Goal: Task Accomplishment & Management: Manage account settings

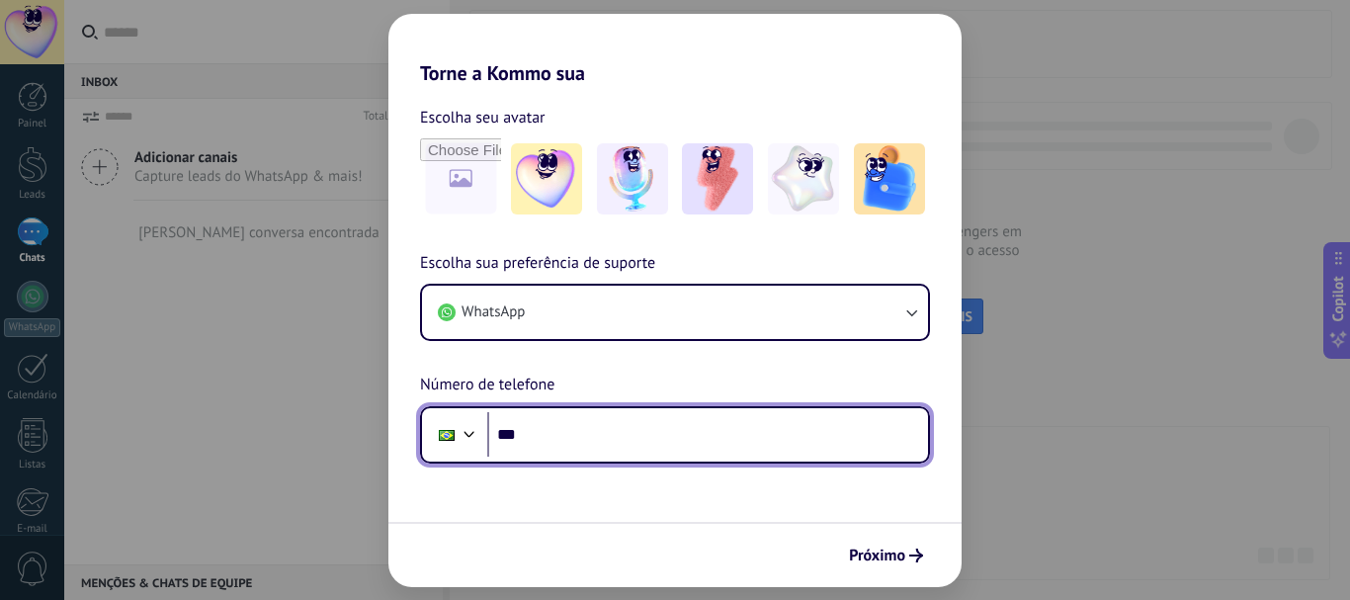
click at [604, 433] on input "***" at bounding box center [707, 434] width 441 height 45
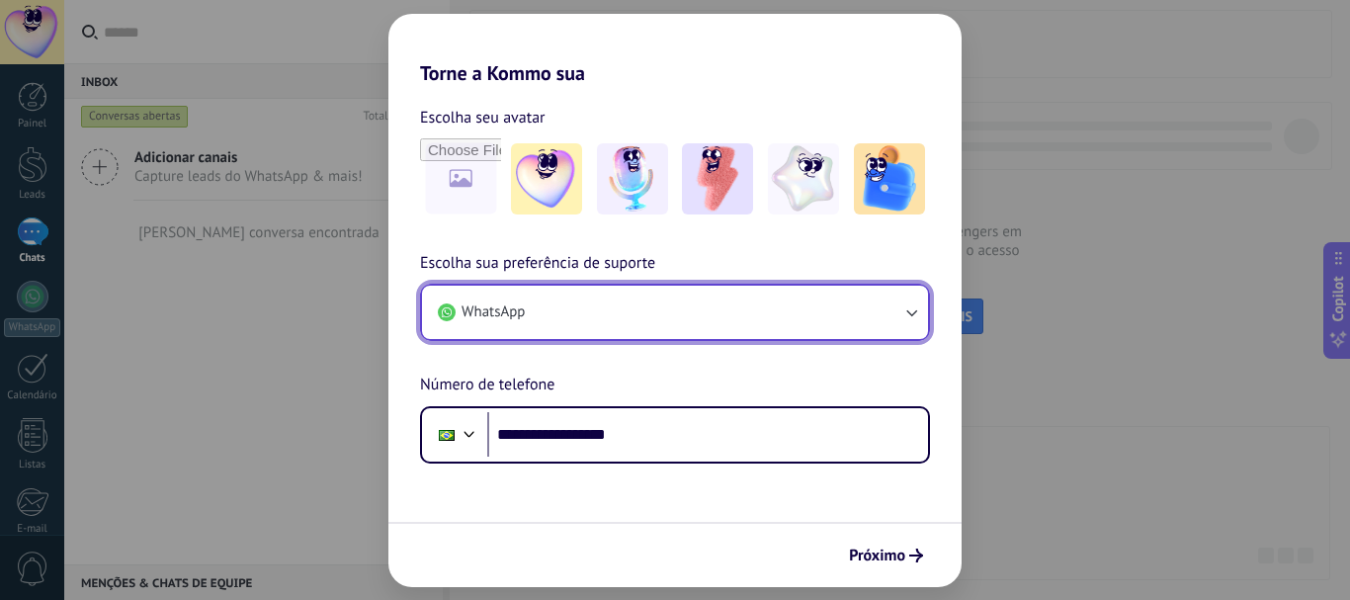
click at [517, 321] on span "WhatsApp" at bounding box center [493, 313] width 63 height 20
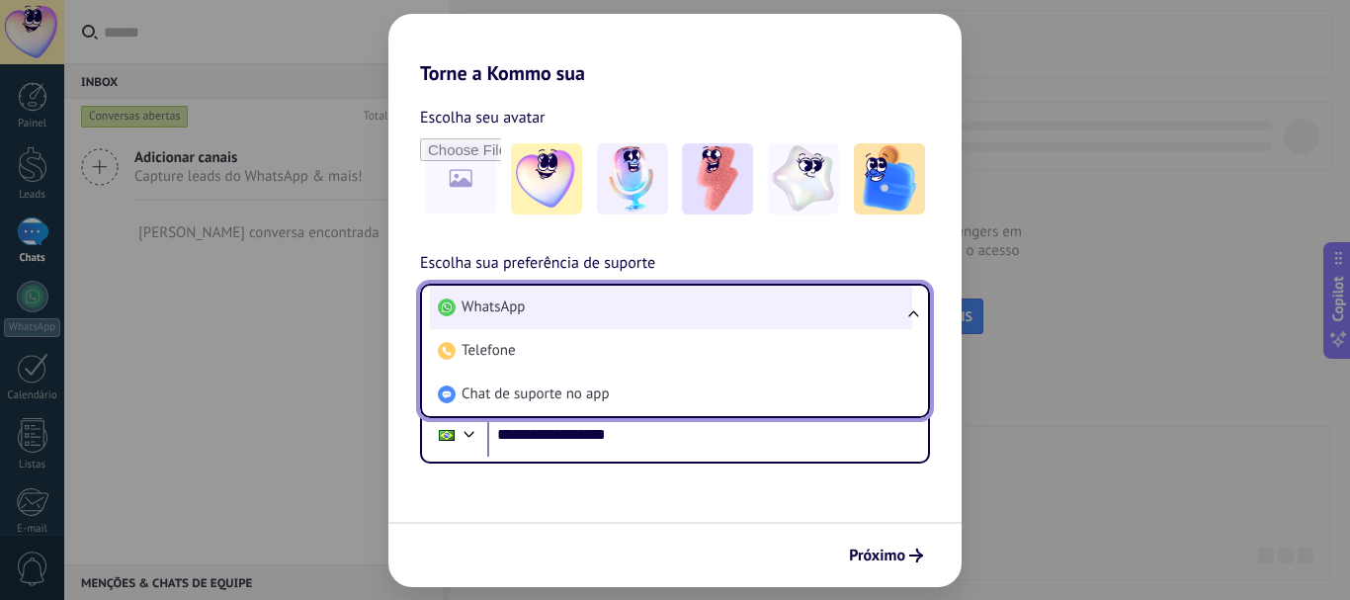
click at [491, 310] on span "WhatsApp" at bounding box center [493, 308] width 63 height 20
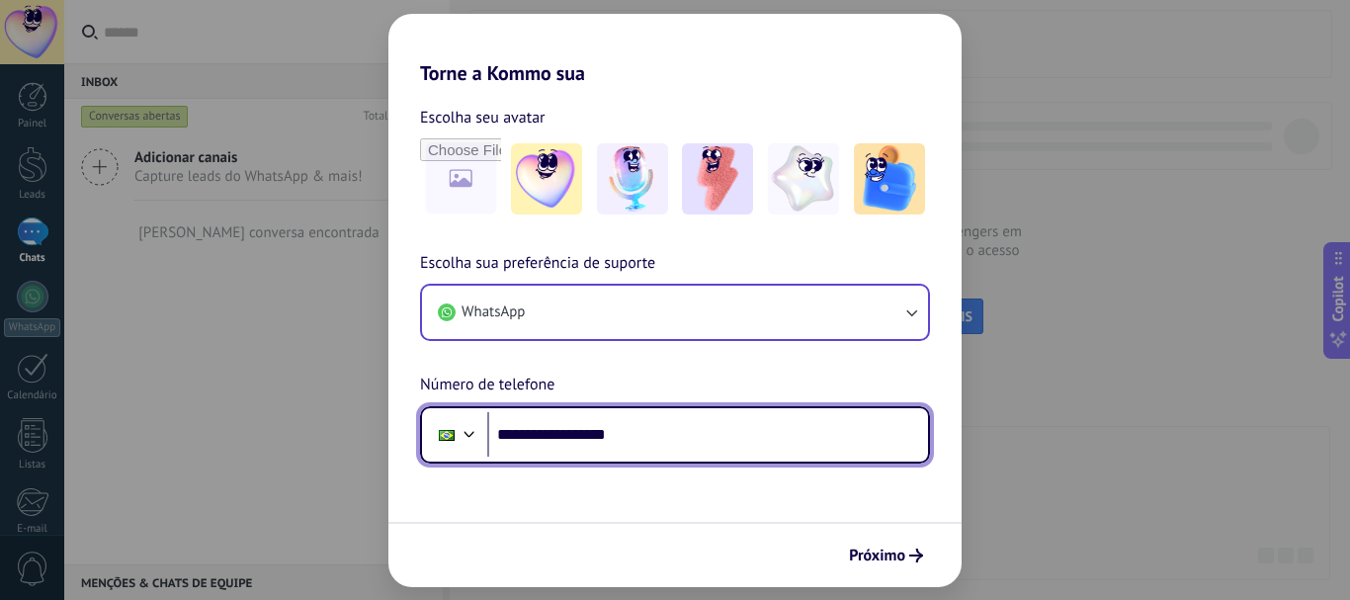
drag, startPoint x: 680, startPoint y: 434, endPoint x: 592, endPoint y: 430, distance: 88.1
click at [592, 430] on input "**********" at bounding box center [707, 434] width 441 height 45
click at [702, 428] on input "**********" at bounding box center [707, 434] width 441 height 45
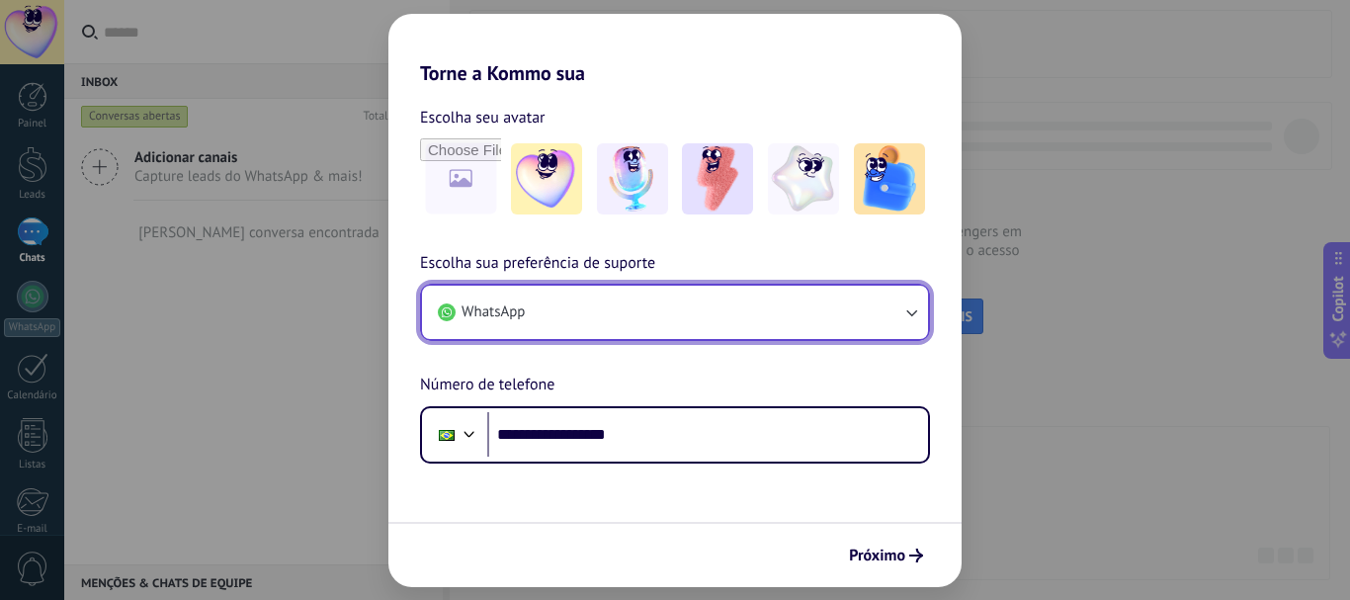
click at [638, 316] on button "WhatsApp" at bounding box center [675, 312] width 506 height 53
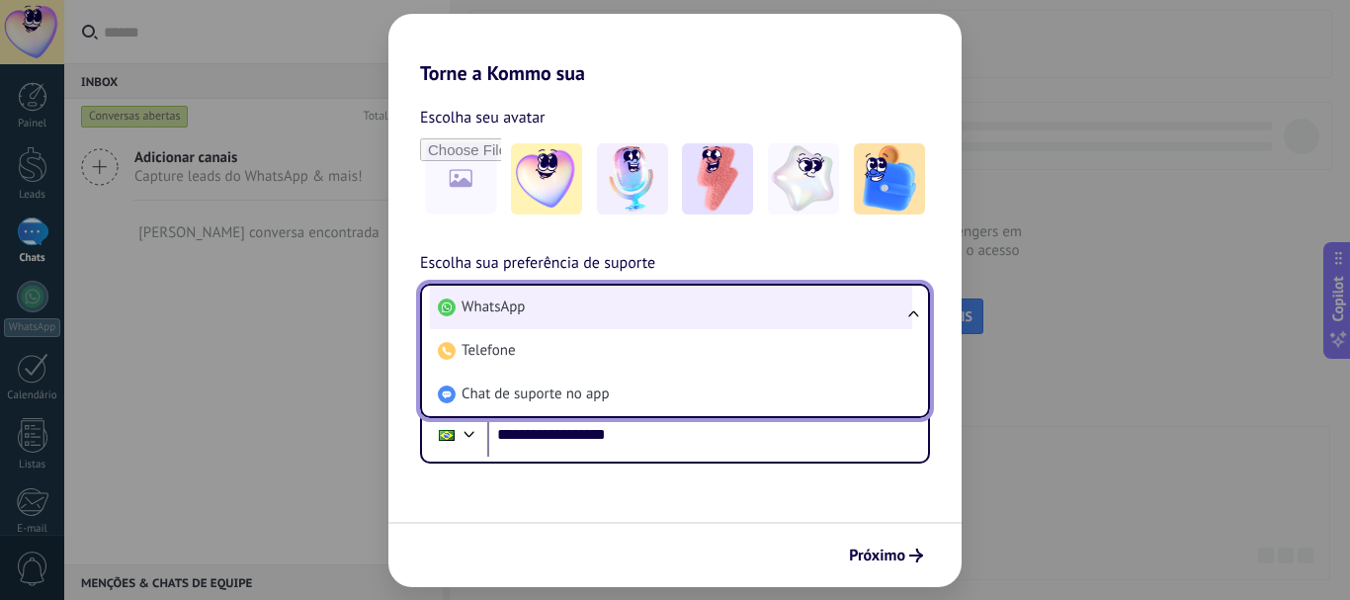
click at [509, 306] on span "WhatsApp" at bounding box center [493, 308] width 63 height 20
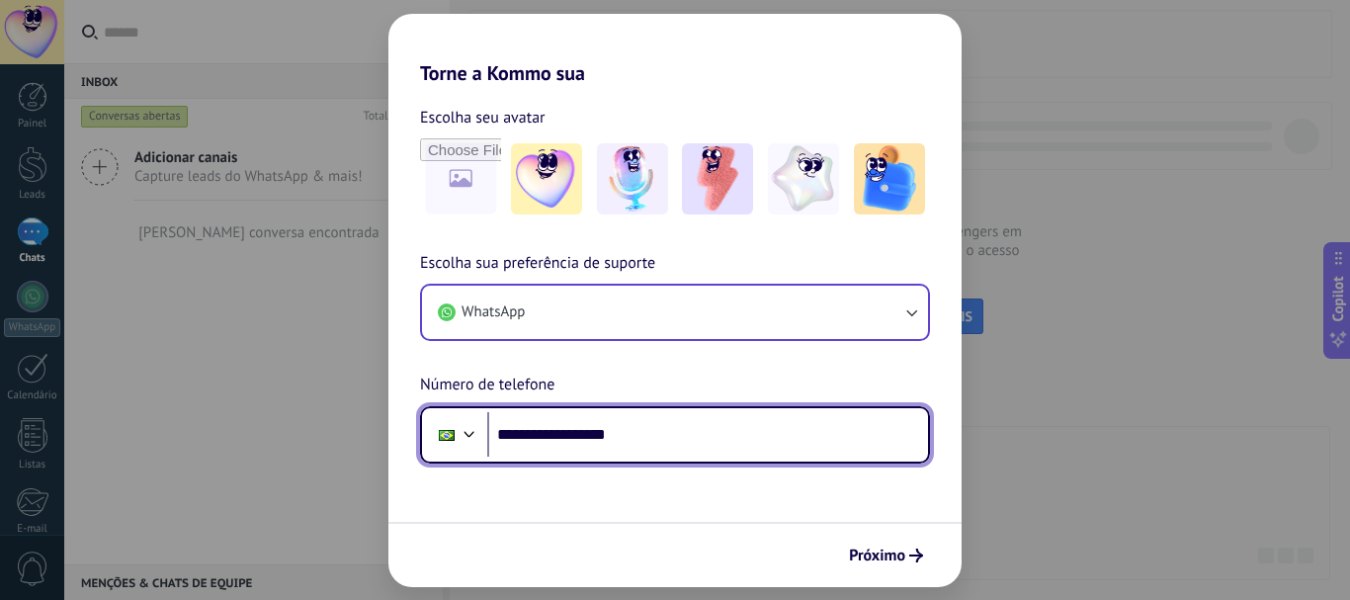
drag, startPoint x: 646, startPoint y: 438, endPoint x: 560, endPoint y: 431, distance: 86.3
click at [561, 432] on input "**********" at bounding box center [707, 434] width 441 height 45
click at [560, 431] on input "**********" at bounding box center [707, 434] width 441 height 45
click at [646, 431] on input "**********" at bounding box center [707, 434] width 441 height 45
drag, startPoint x: 645, startPoint y: 433, endPoint x: 557, endPoint y: 433, distance: 88.0
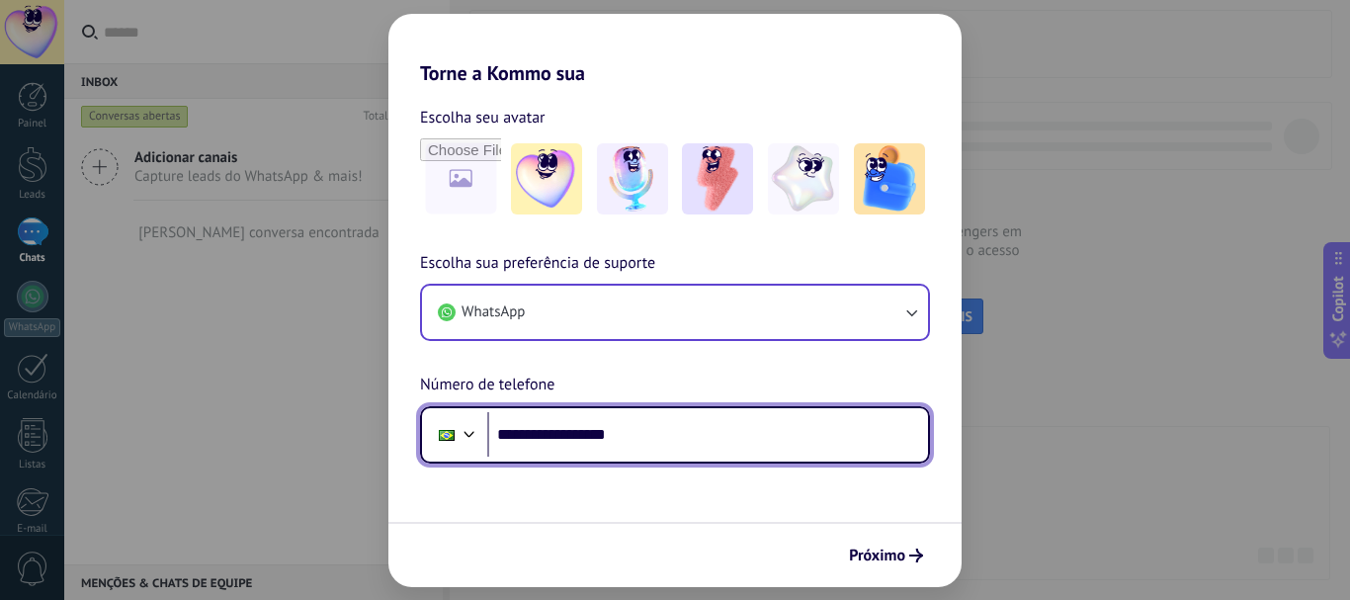
click at [557, 433] on input "**********" at bounding box center [707, 434] width 441 height 45
type input "**********"
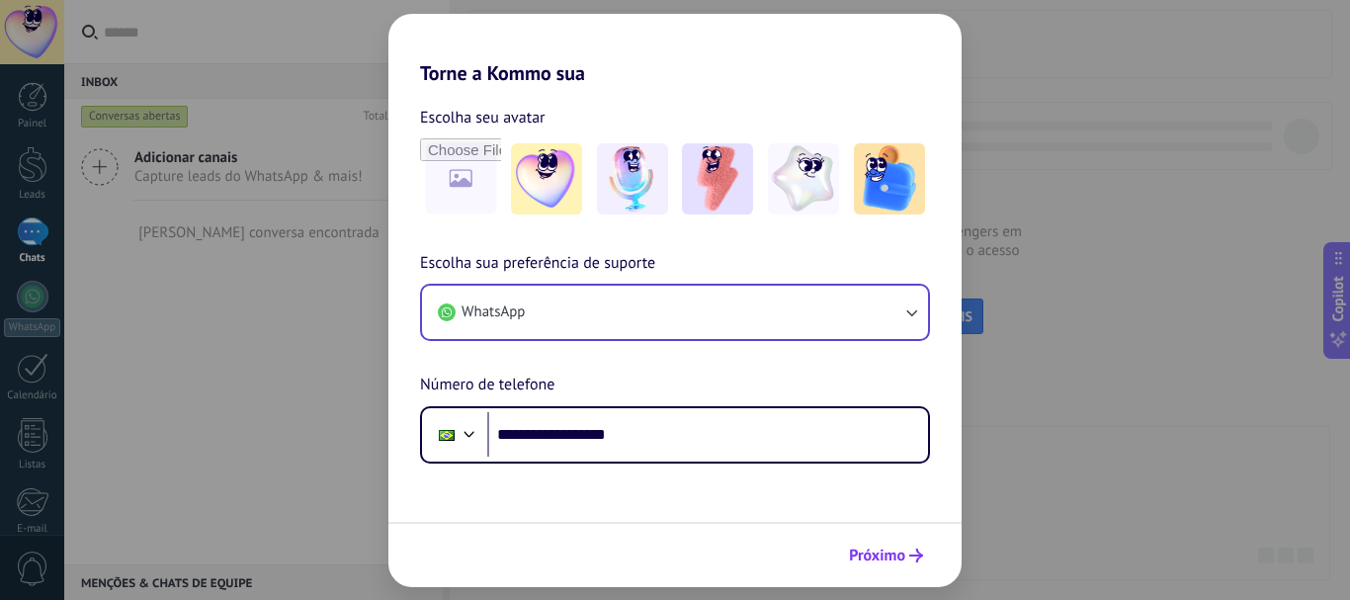
click at [887, 561] on span "Próximo" at bounding box center [877, 556] width 56 height 14
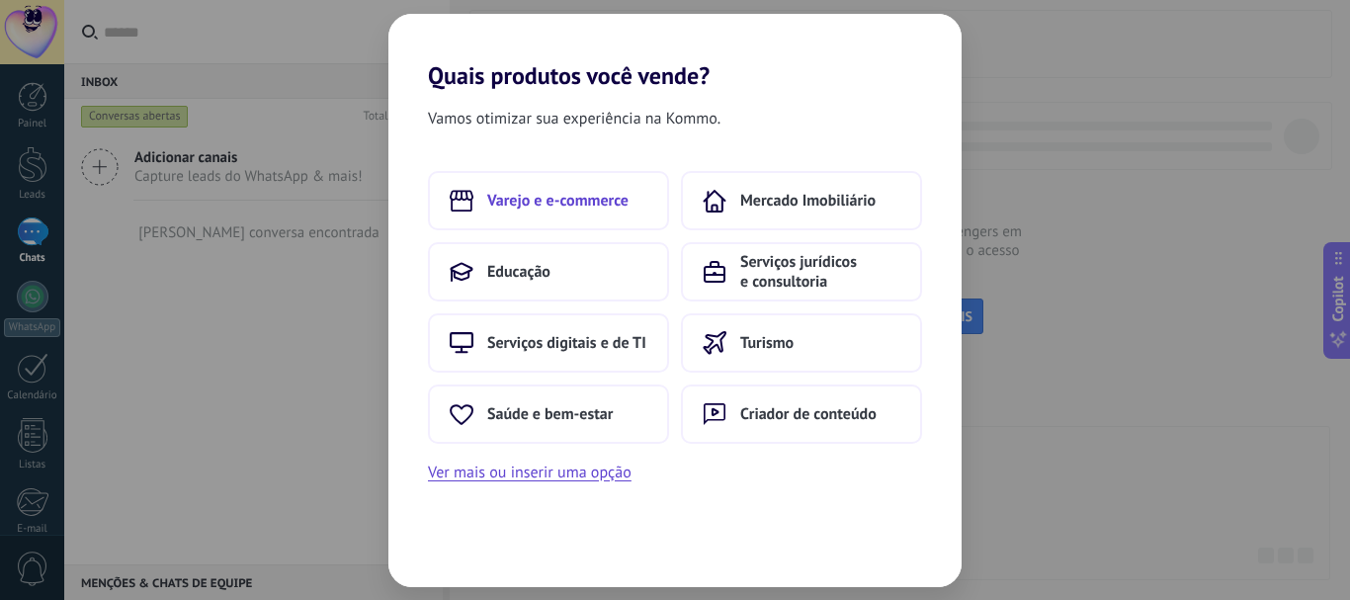
click at [516, 203] on span "Varejo e e-commerce" at bounding box center [557, 201] width 141 height 20
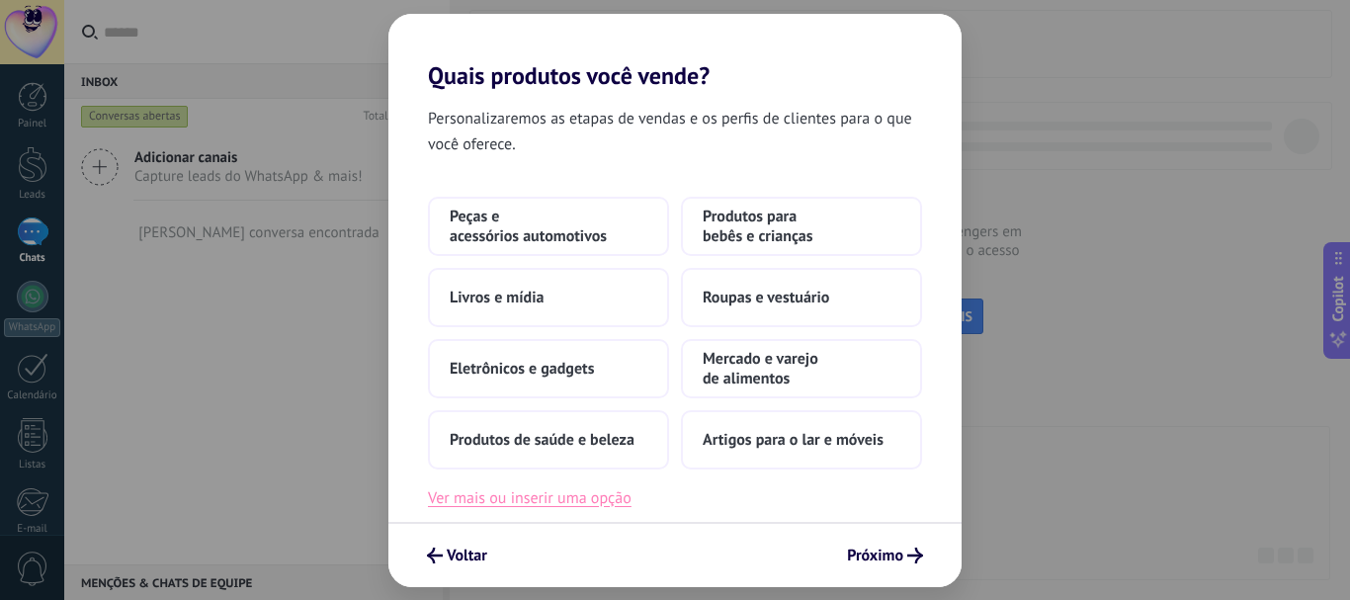
click at [538, 504] on button "Ver mais ou inserir uma opção" at bounding box center [530, 498] width 204 height 26
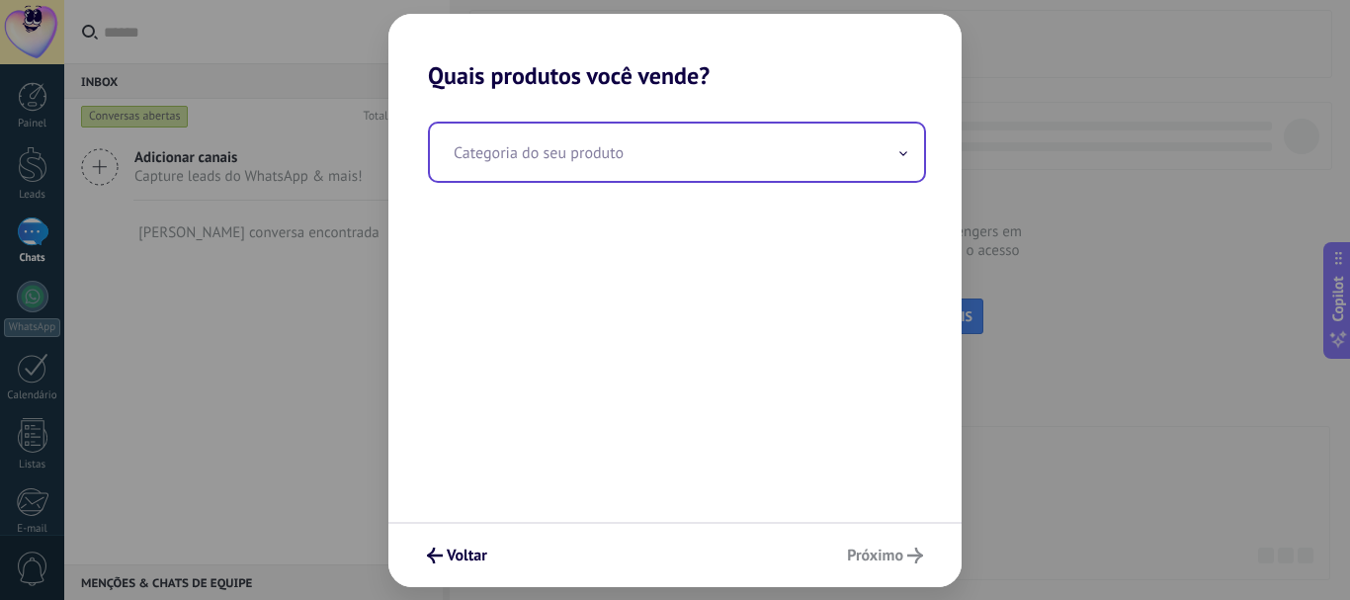
click at [534, 146] on input "text" at bounding box center [677, 152] width 494 height 57
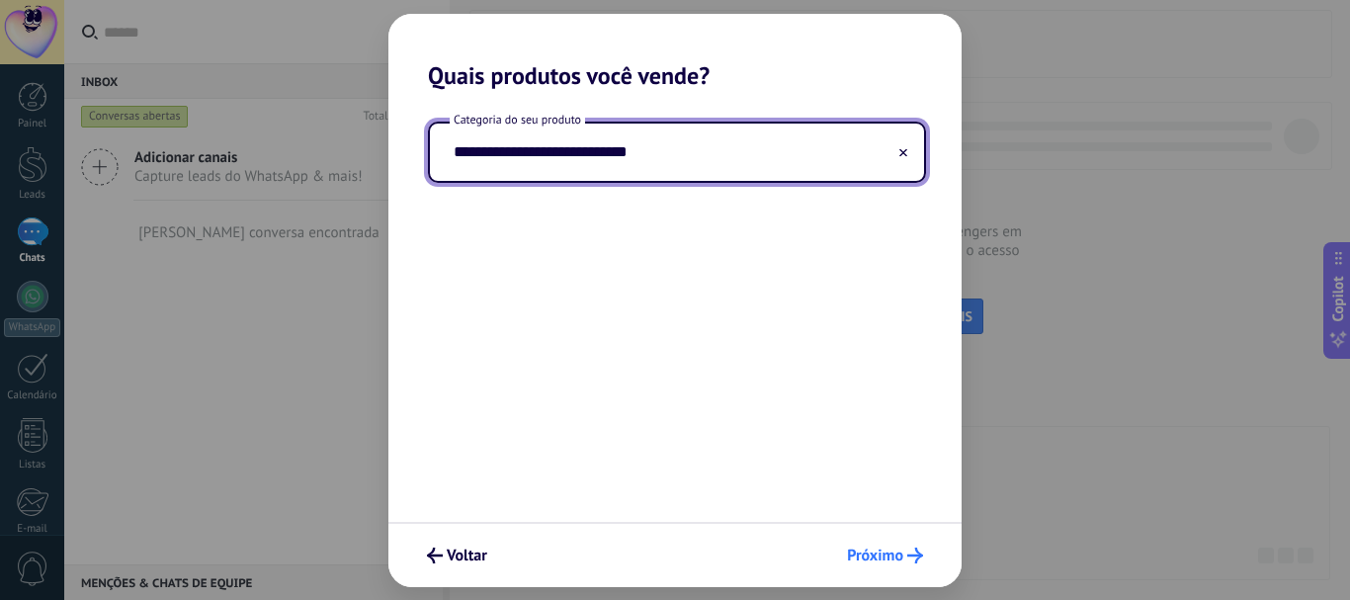
type input "**********"
click at [865, 549] on span "Próximo" at bounding box center [875, 556] width 56 height 14
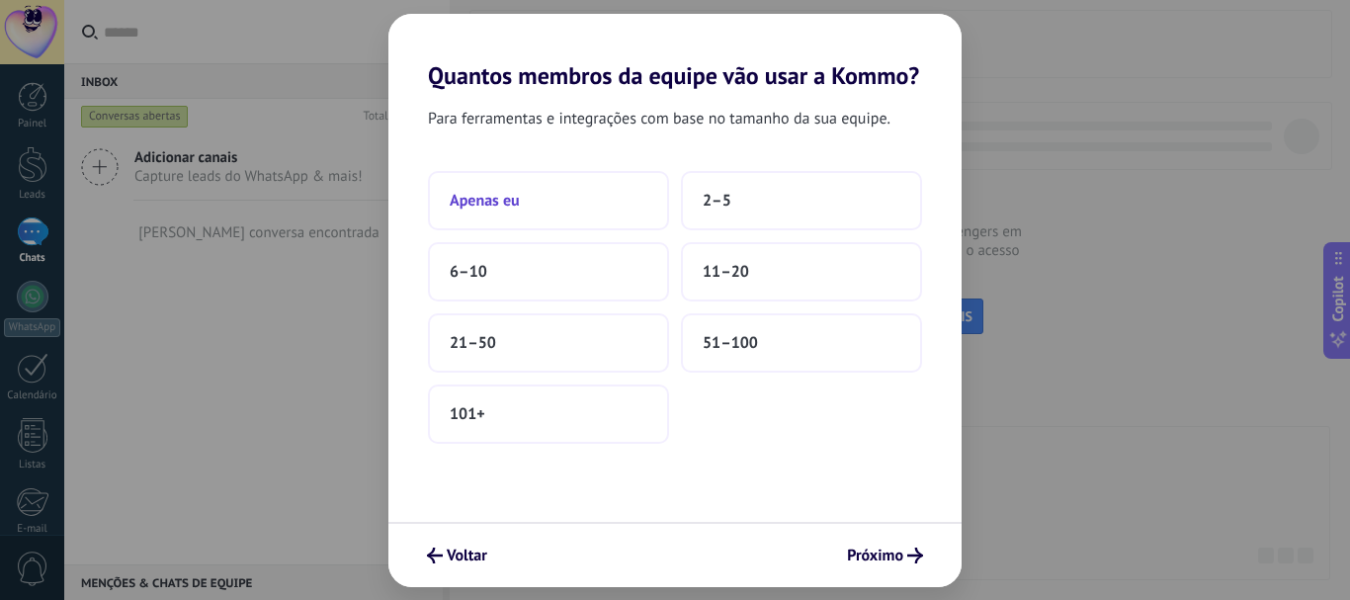
click at [476, 205] on span "Apenas eu" at bounding box center [485, 201] width 70 height 20
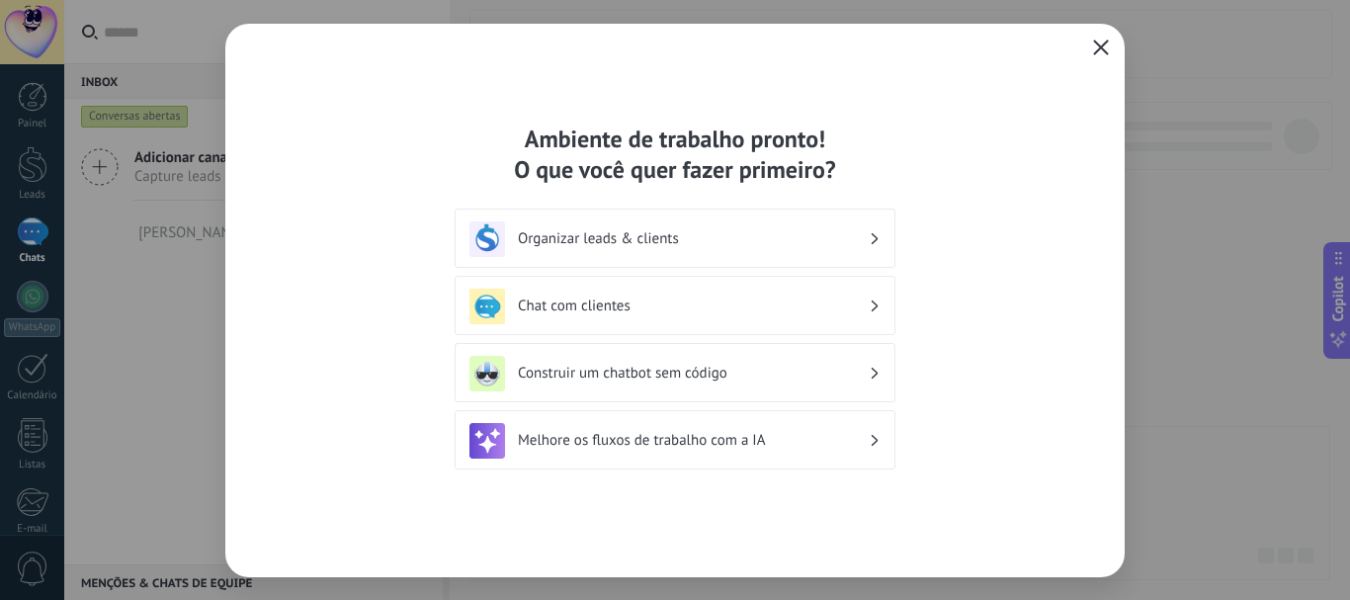
click at [1103, 46] on icon "button" at bounding box center [1101, 48] width 16 height 16
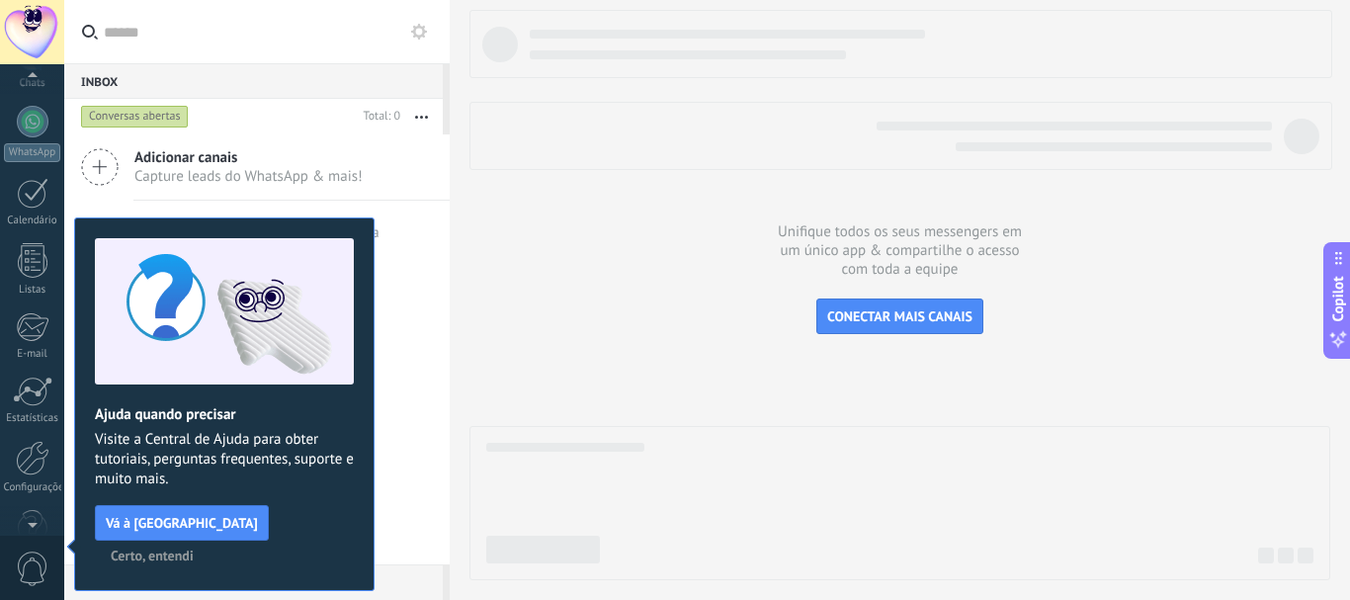
scroll to position [222, 0]
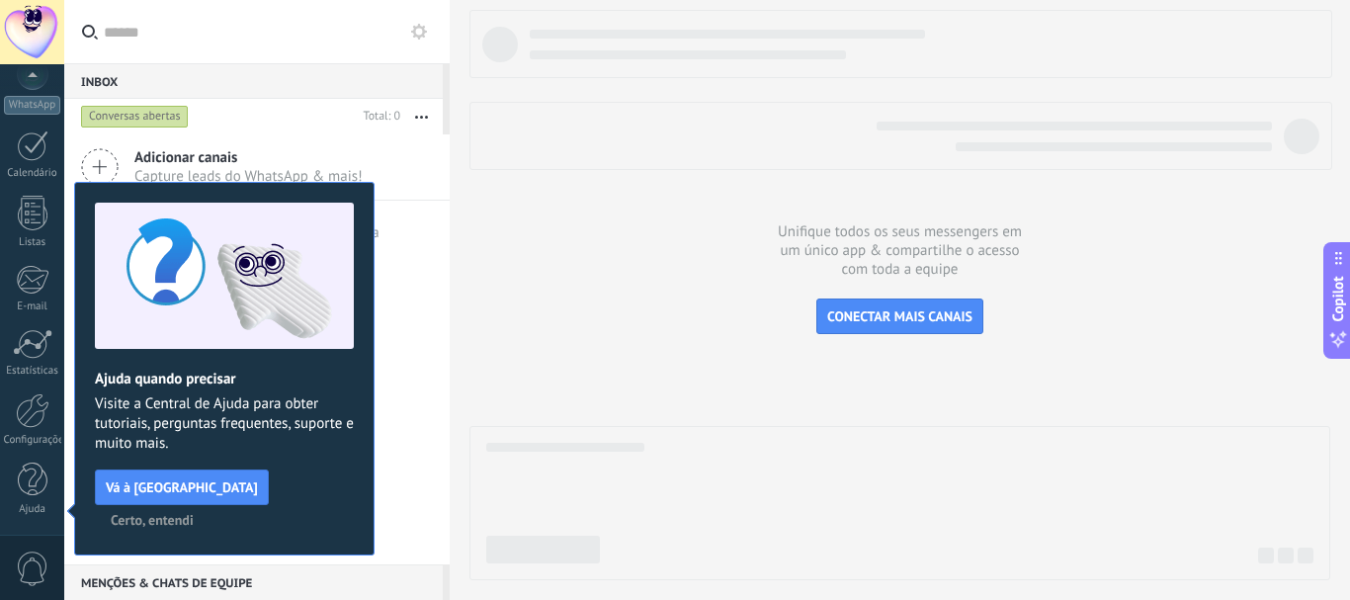
click at [194, 513] on span "Certo, entendi" at bounding box center [152, 520] width 83 height 14
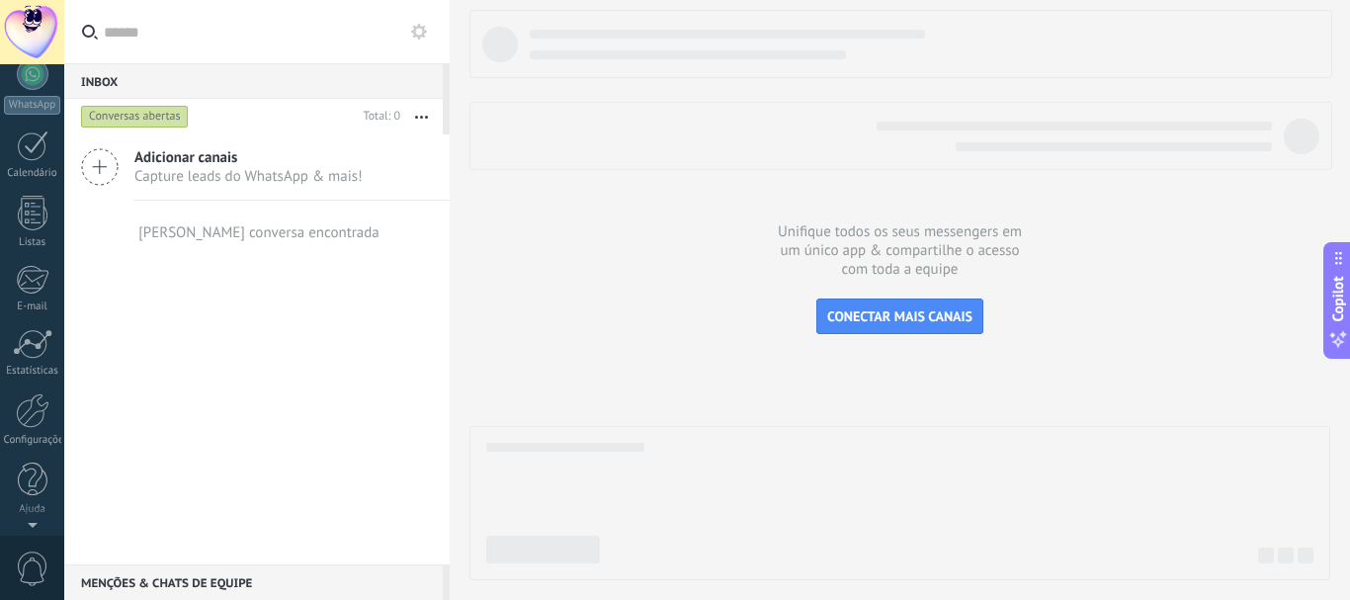
scroll to position [0, 0]
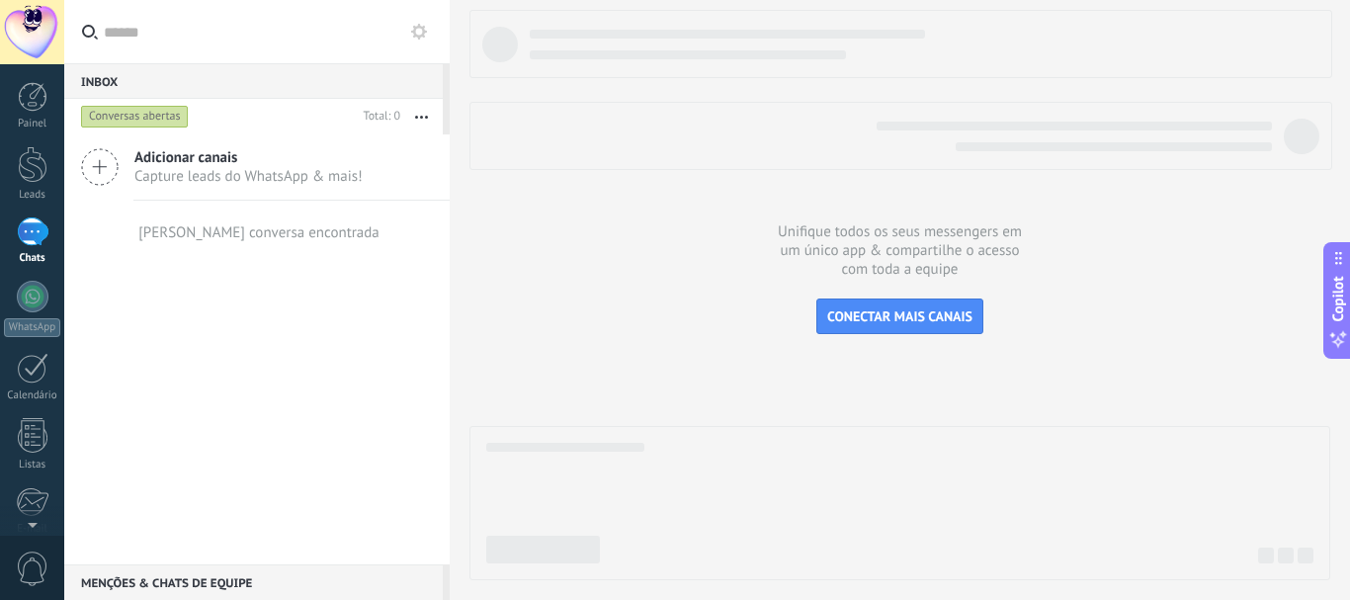
click at [418, 34] on icon at bounding box center [419, 32] width 16 height 16
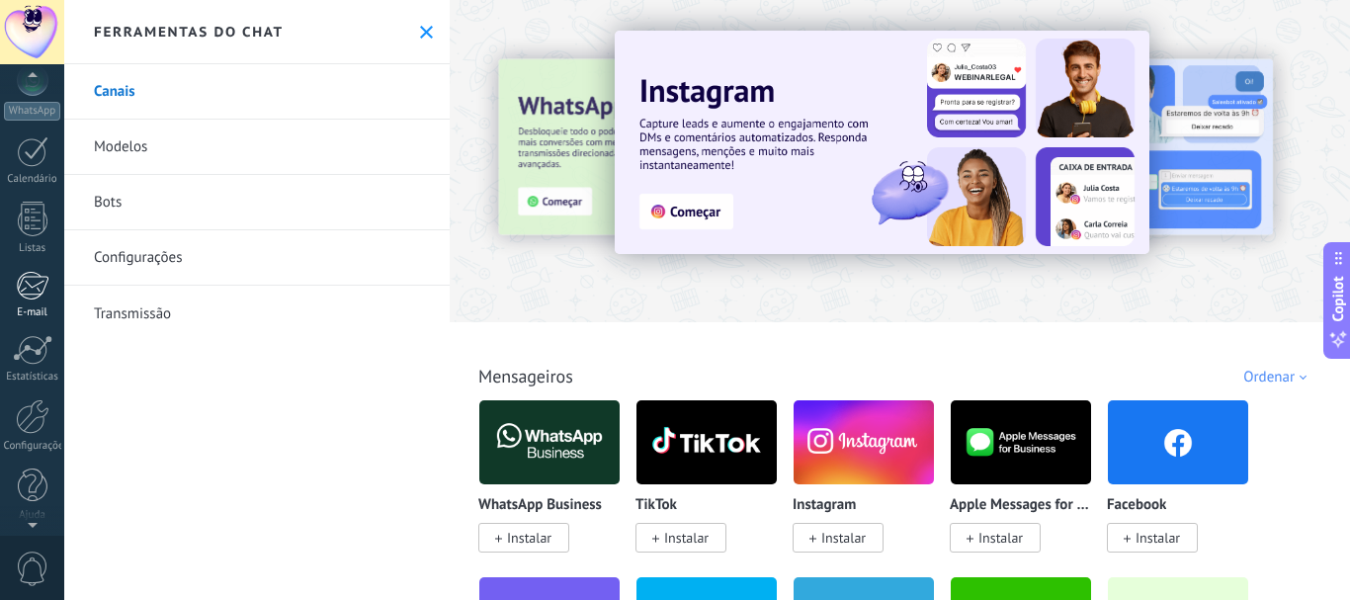
scroll to position [222, 0]
click at [33, 566] on span "0" at bounding box center [33, 569] width 34 height 35
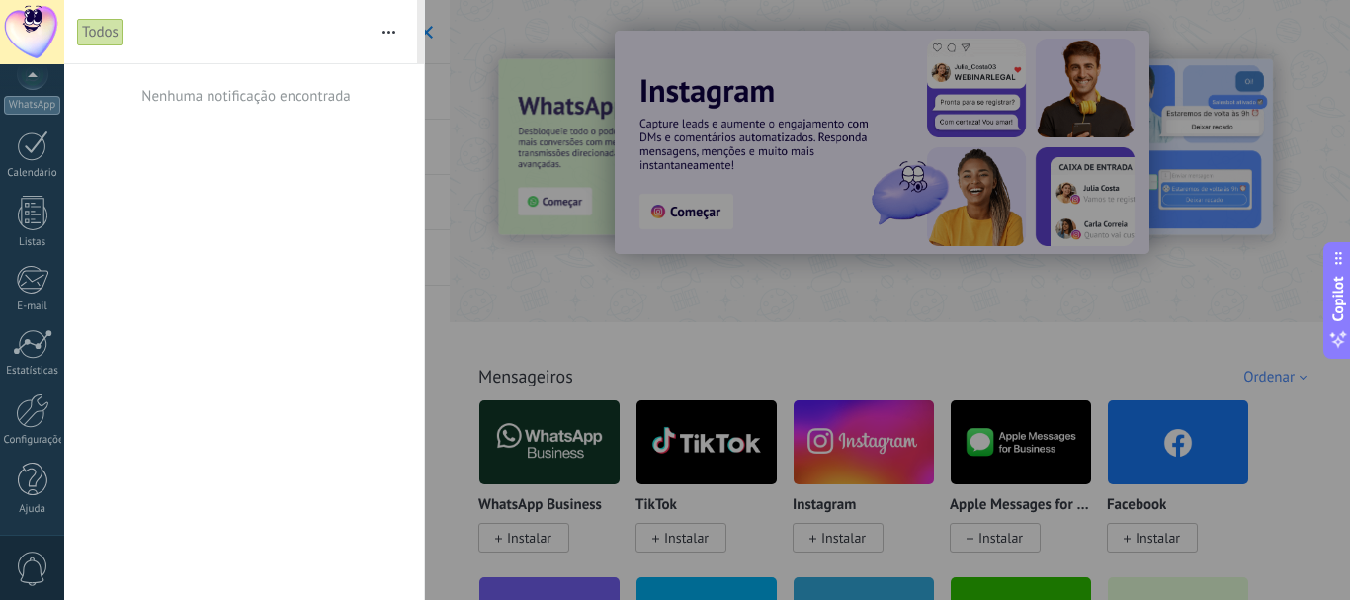
click at [33, 566] on span "0" at bounding box center [33, 569] width 34 height 35
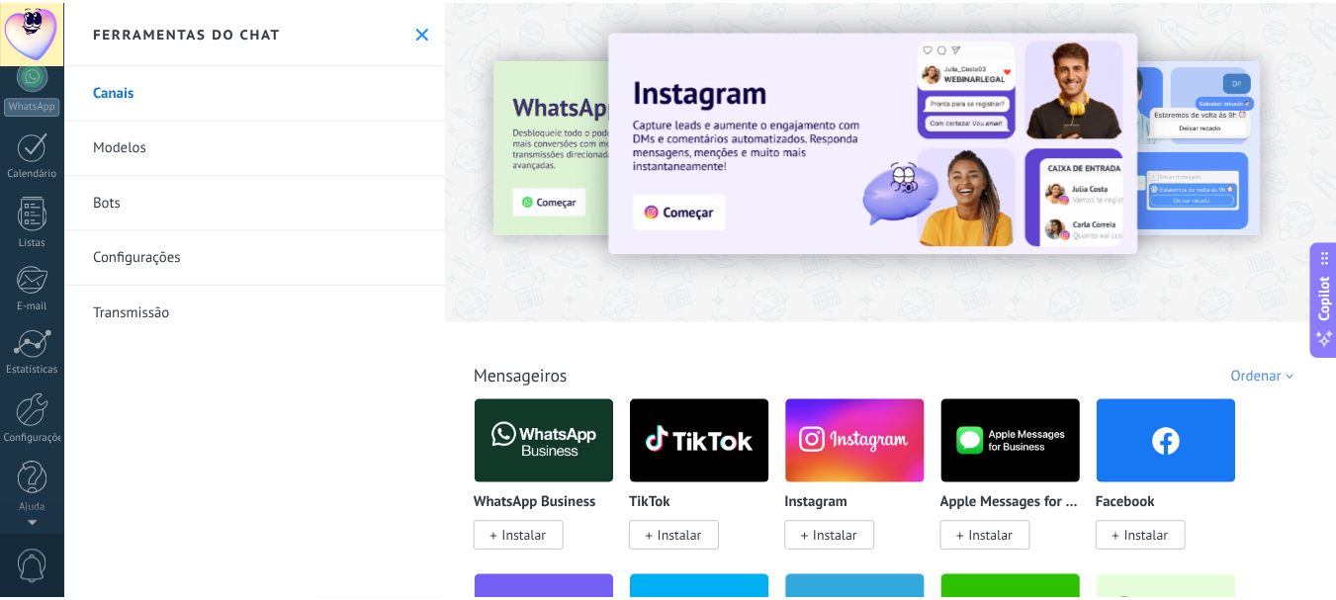
scroll to position [0, 0]
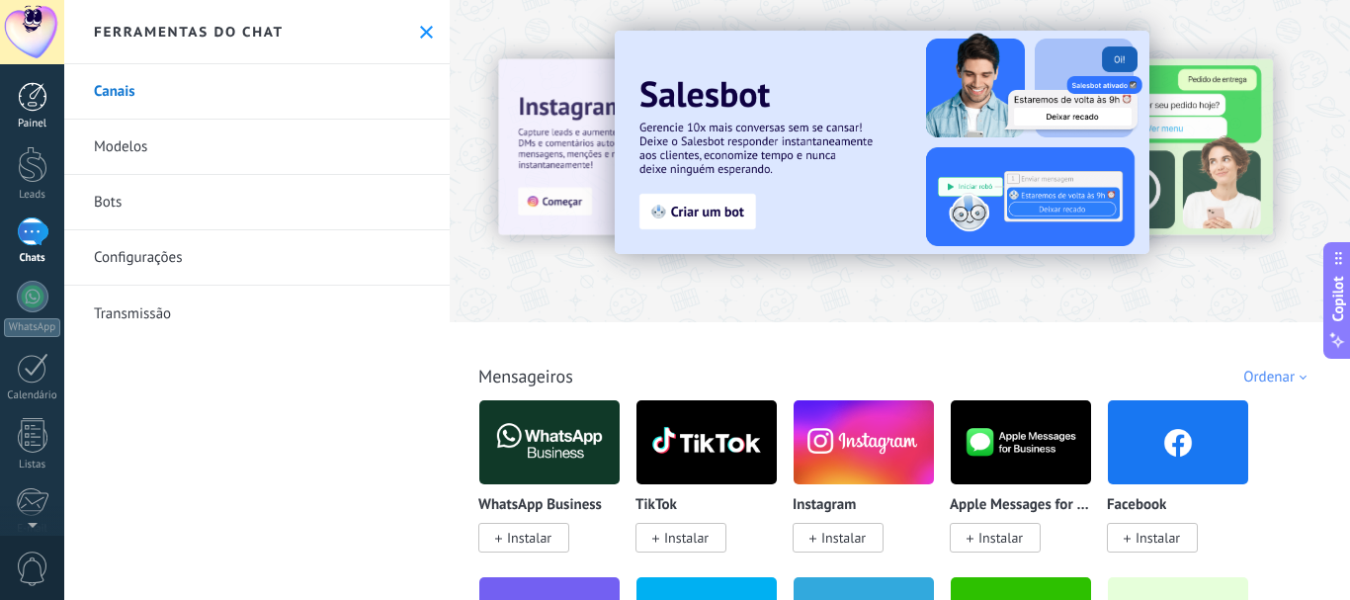
click at [39, 98] on div at bounding box center [33, 97] width 30 height 30
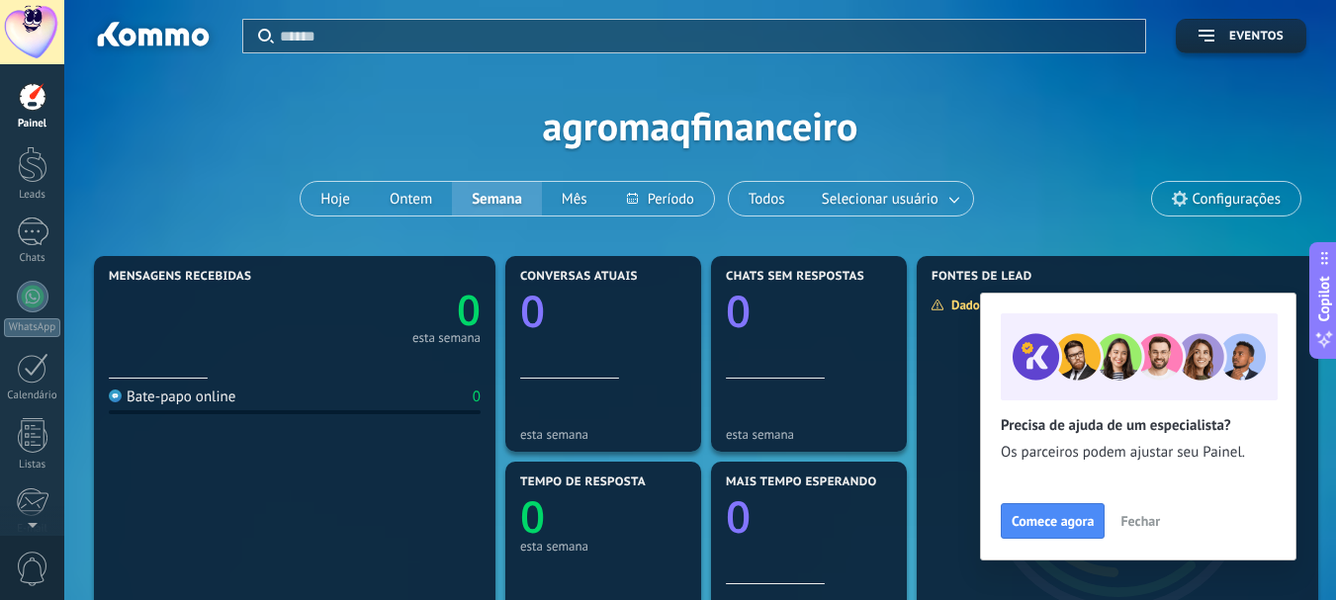
click at [1138, 514] on span "Fechar" at bounding box center [1140, 521] width 40 height 14
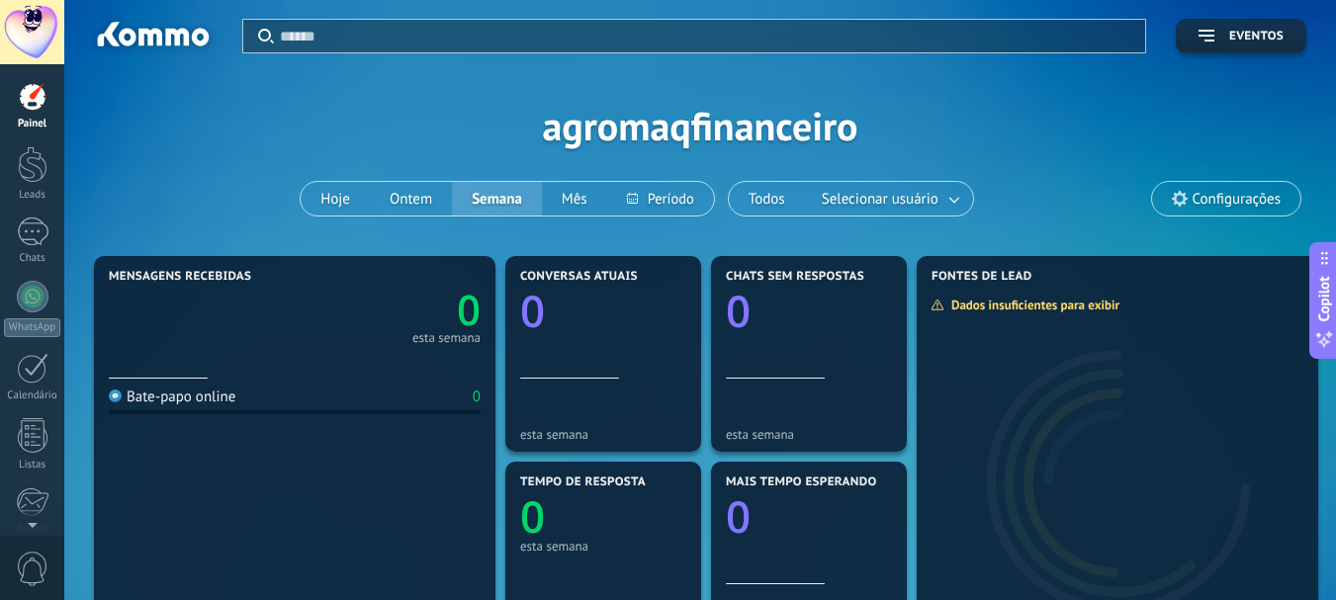
click at [1241, 202] on span "Configurações" at bounding box center [1236, 199] width 88 height 17
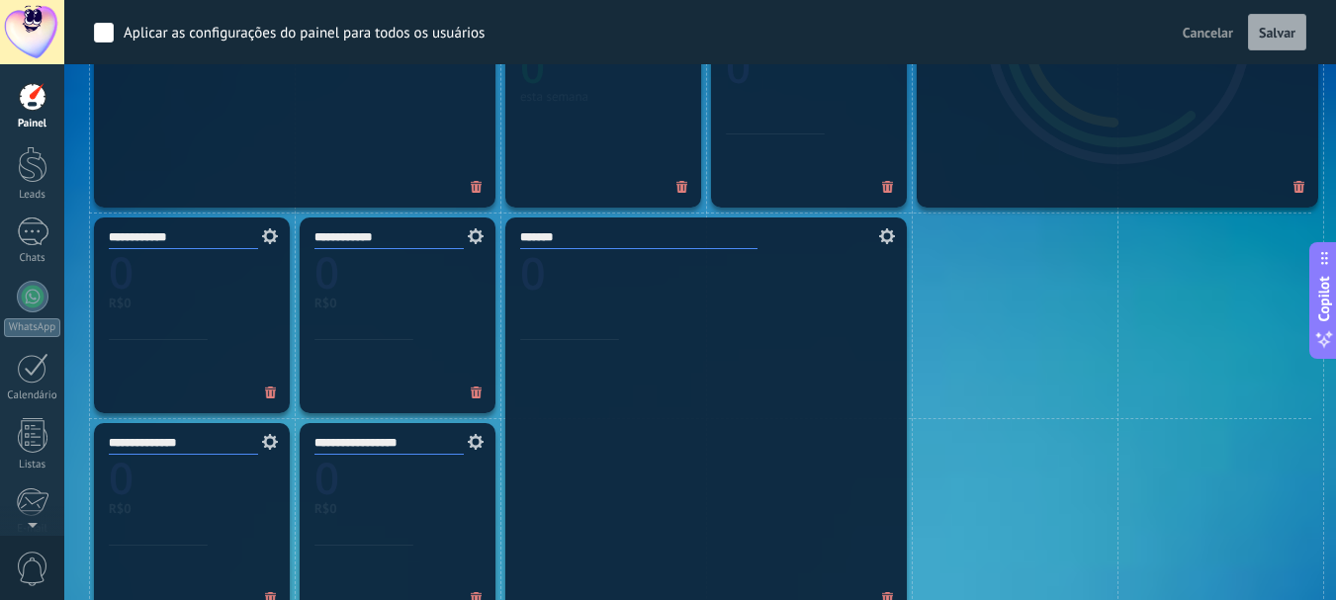
scroll to position [791, 0]
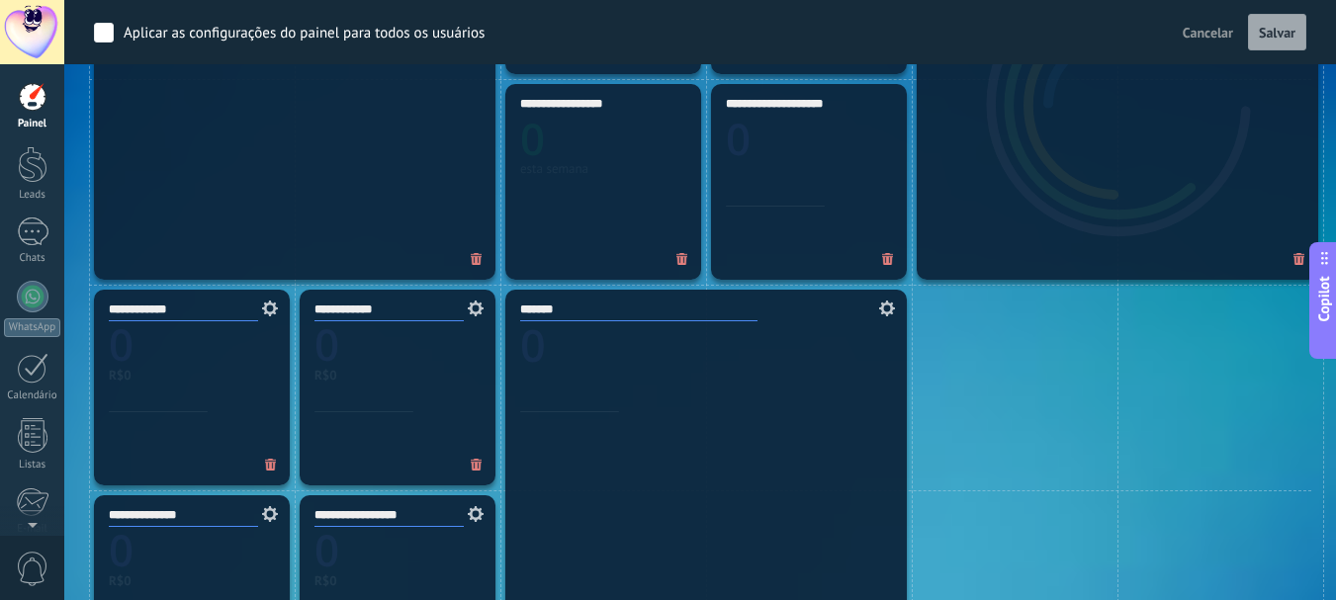
click at [1274, 38] on span "Salvar" at bounding box center [1276, 33] width 37 height 14
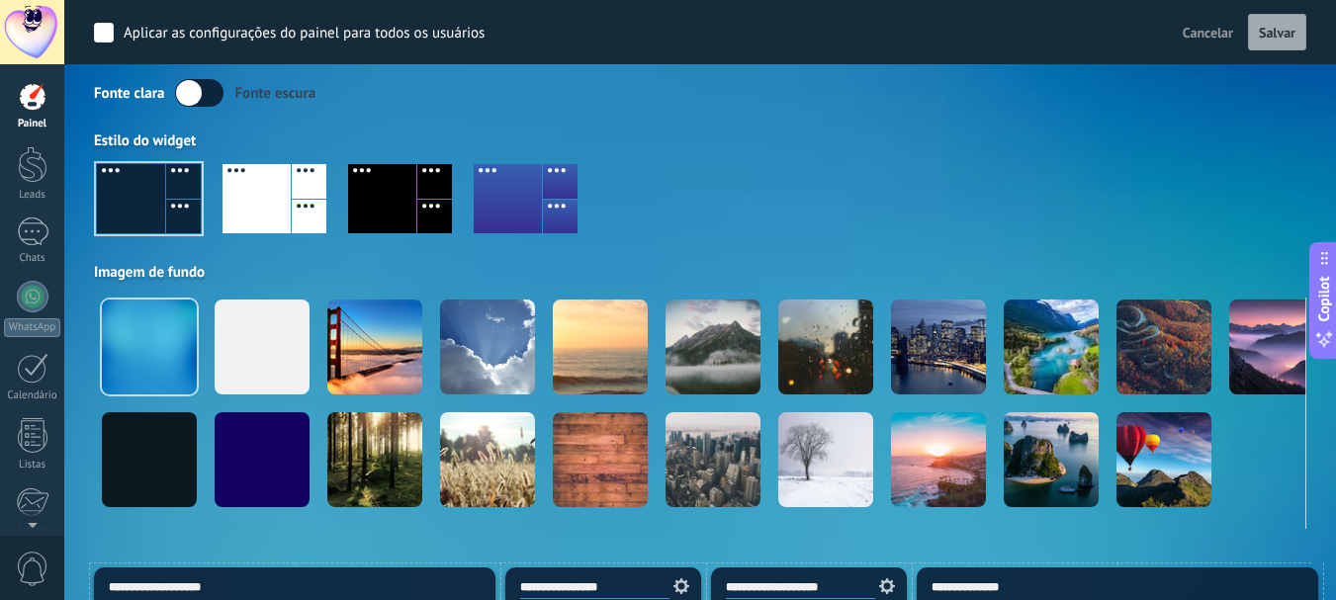
scroll to position [0, 0]
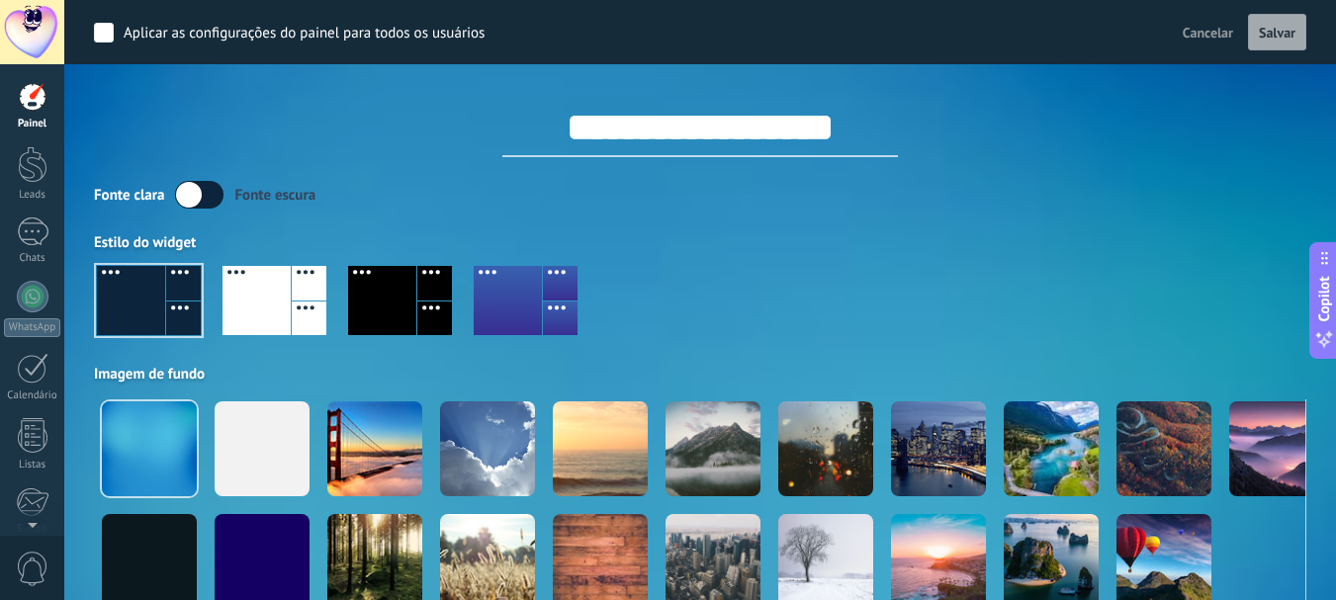
click at [256, 190] on div "Fonte escura" at bounding box center [274, 195] width 81 height 19
click at [32, 308] on div at bounding box center [33, 297] width 32 height 32
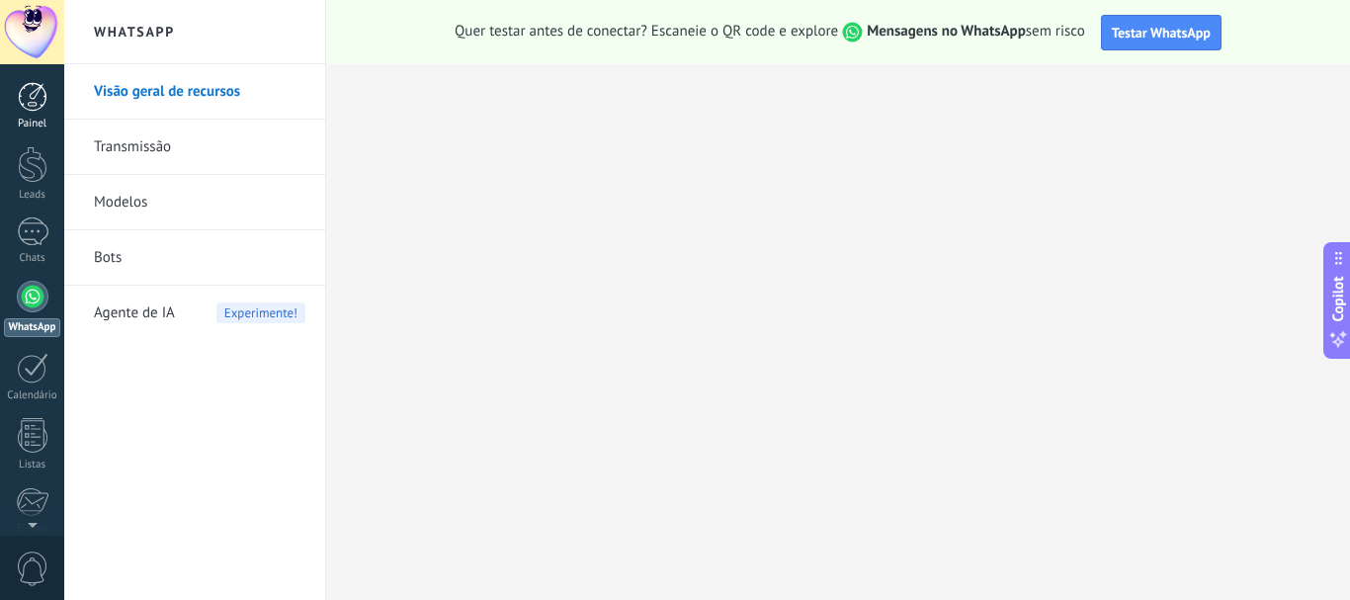
click at [31, 103] on div at bounding box center [33, 97] width 30 height 30
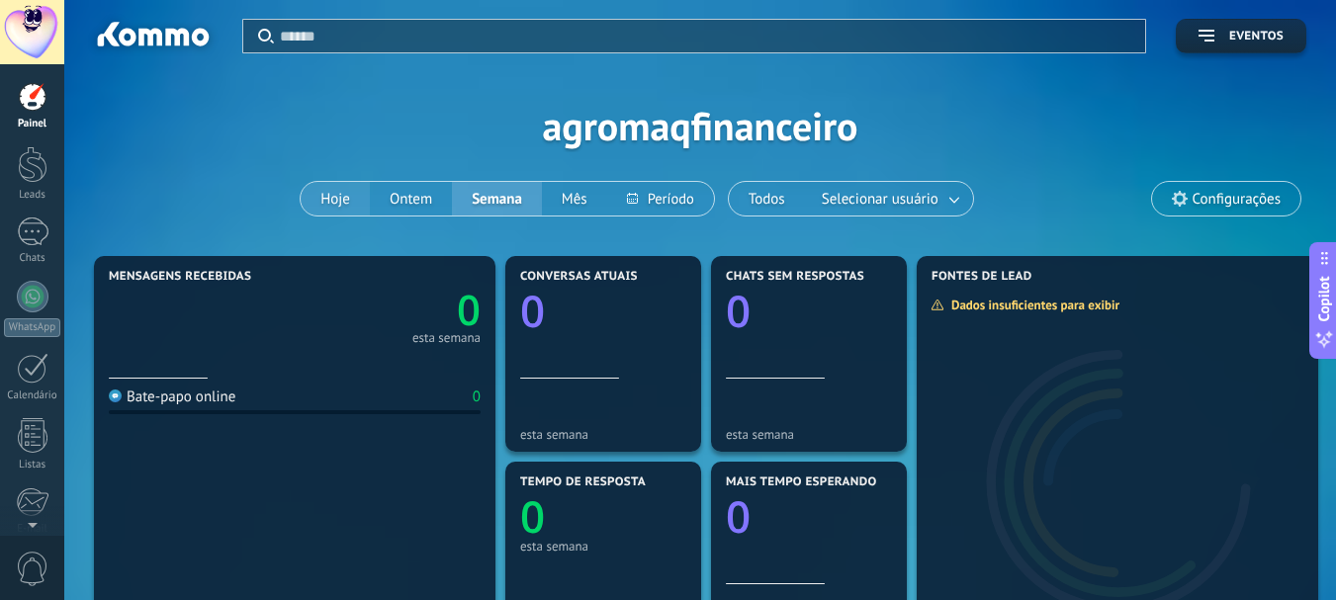
click at [345, 193] on button "Hoje" at bounding box center [335, 199] width 69 height 34
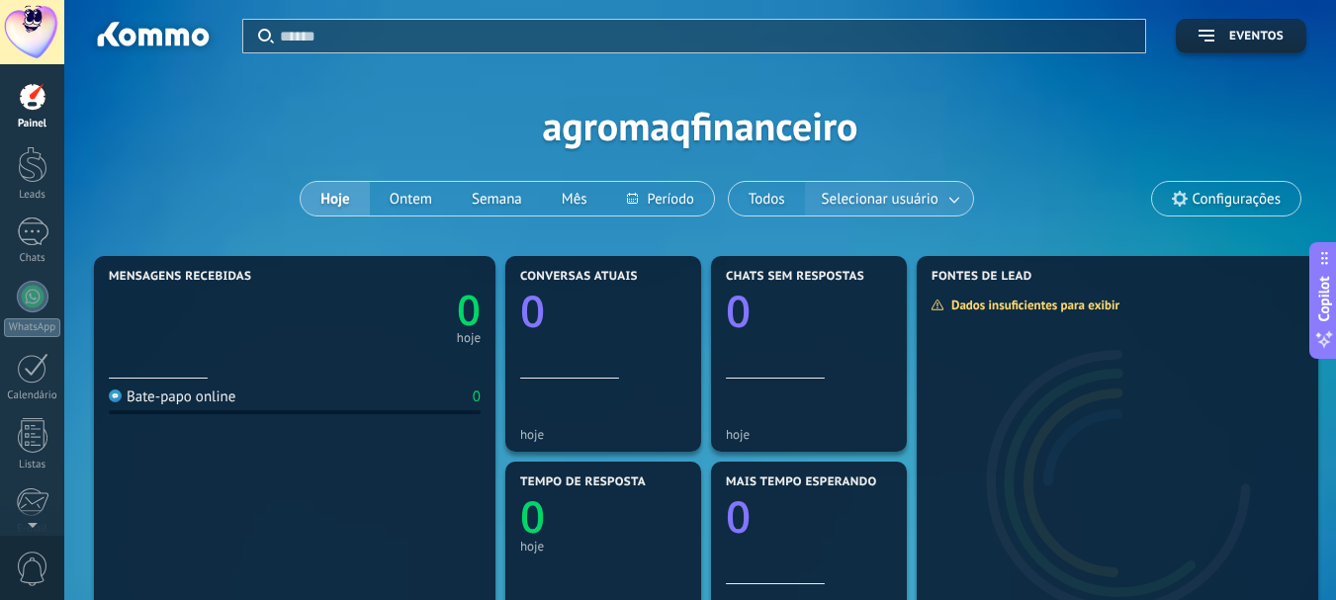
click at [929, 192] on span "Selecionar usuário" at bounding box center [880, 199] width 125 height 27
click at [42, 177] on div at bounding box center [33, 164] width 30 height 37
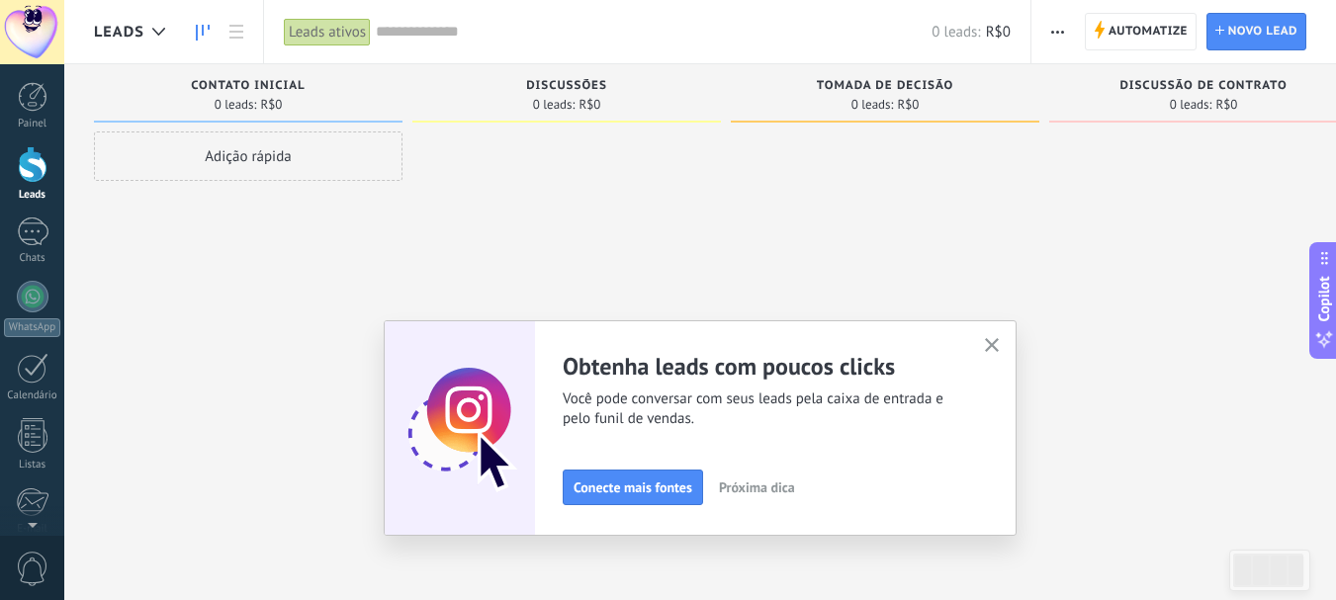
click at [998, 344] on icon "button" at bounding box center [992, 345] width 15 height 15
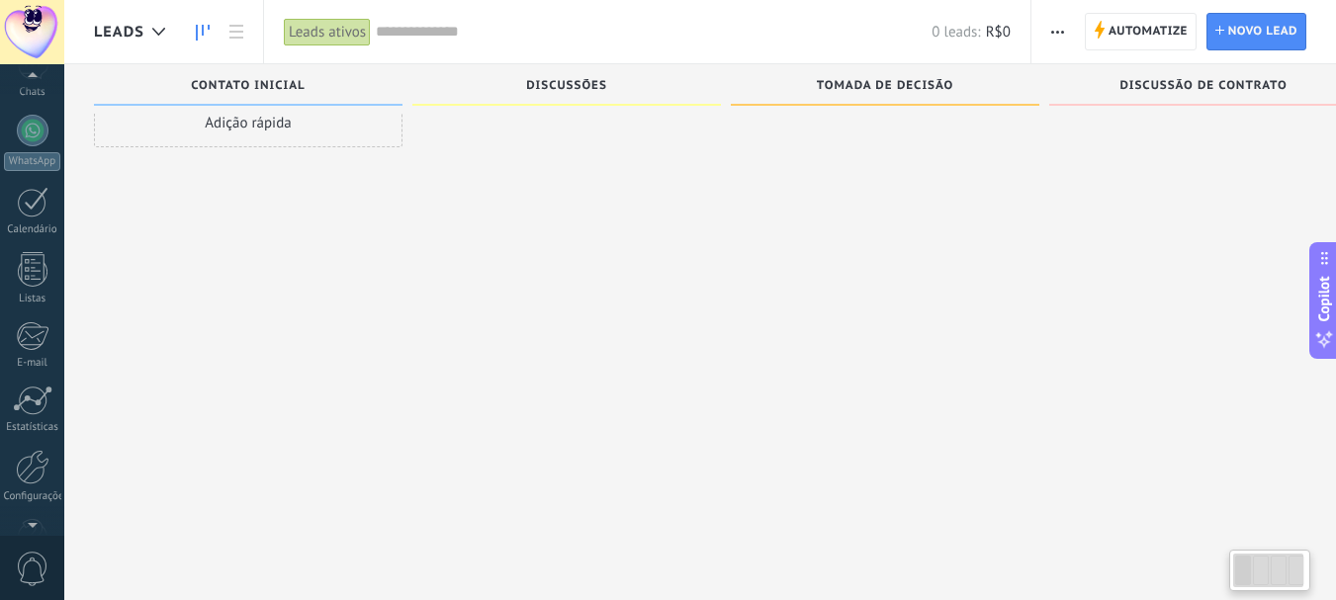
scroll to position [198, 0]
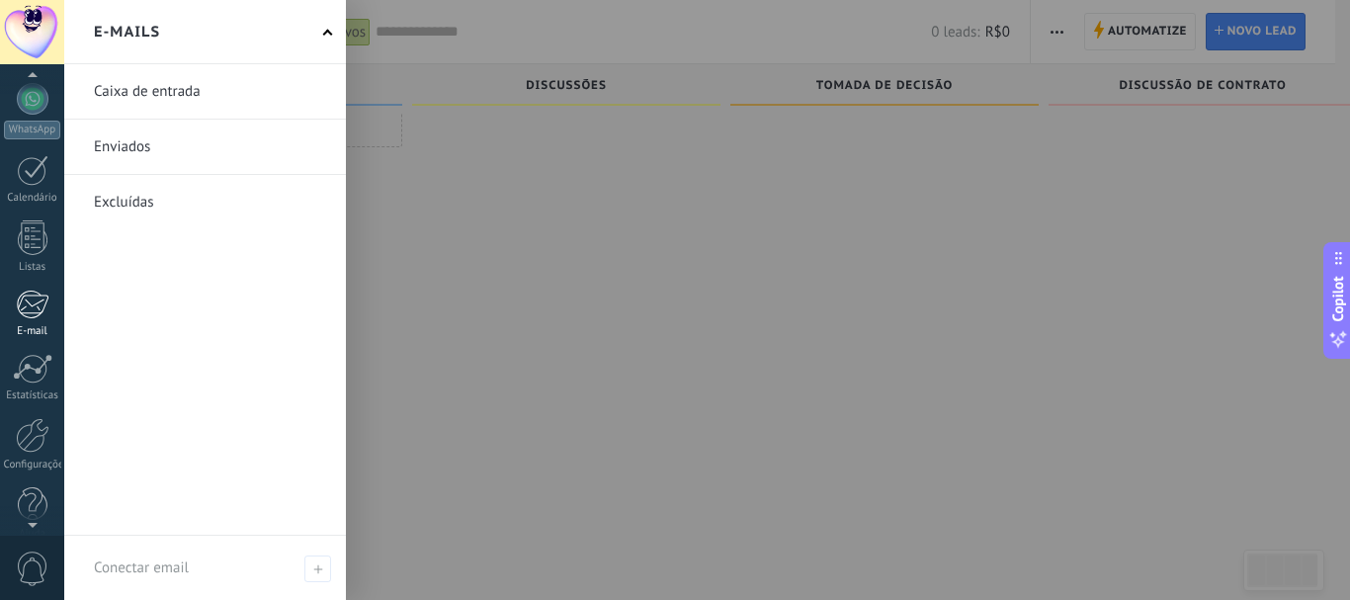
click at [33, 300] on div at bounding box center [32, 305] width 33 height 30
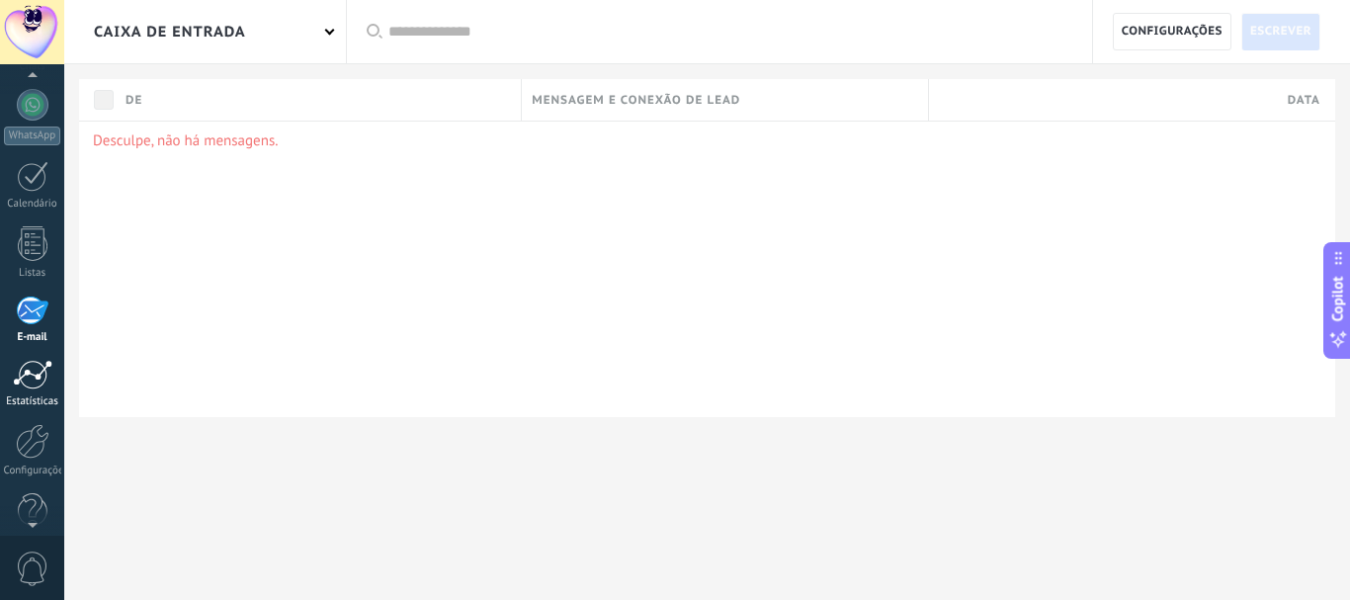
click at [14, 385] on div at bounding box center [33, 375] width 40 height 30
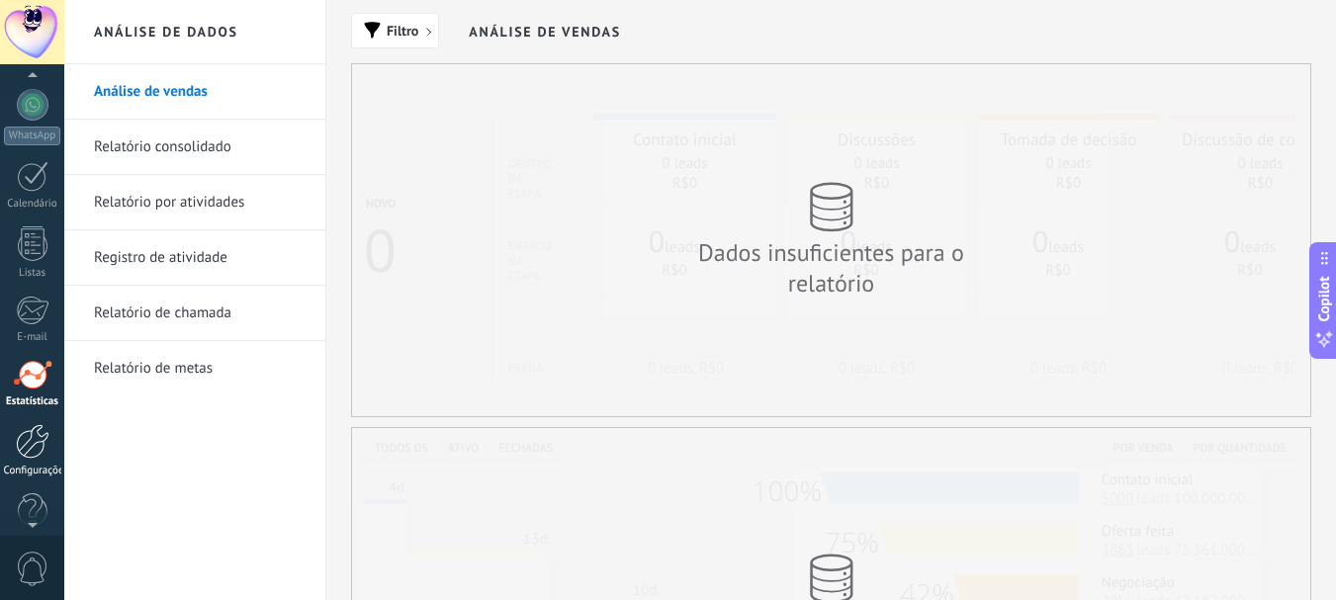
click at [14, 448] on link "Configurações" at bounding box center [32, 450] width 64 height 53
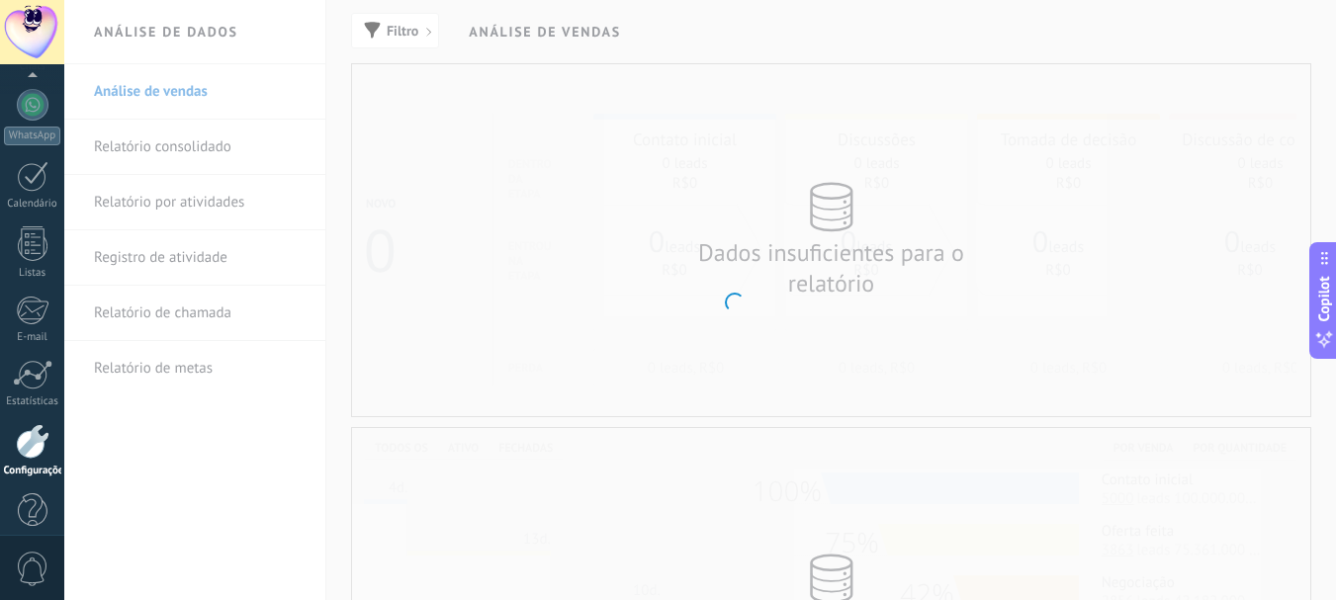
scroll to position [222, 0]
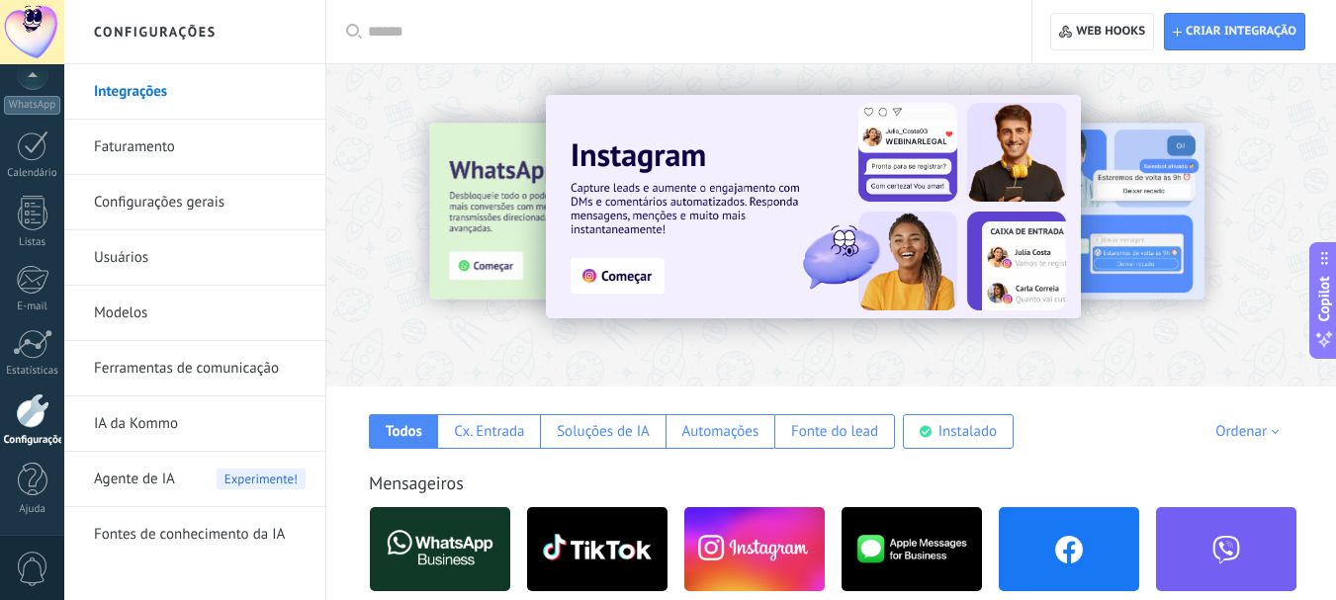
click at [134, 147] on link "Faturamento" at bounding box center [200, 147] width 212 height 55
